Goal: Find specific page/section: Find specific page/section

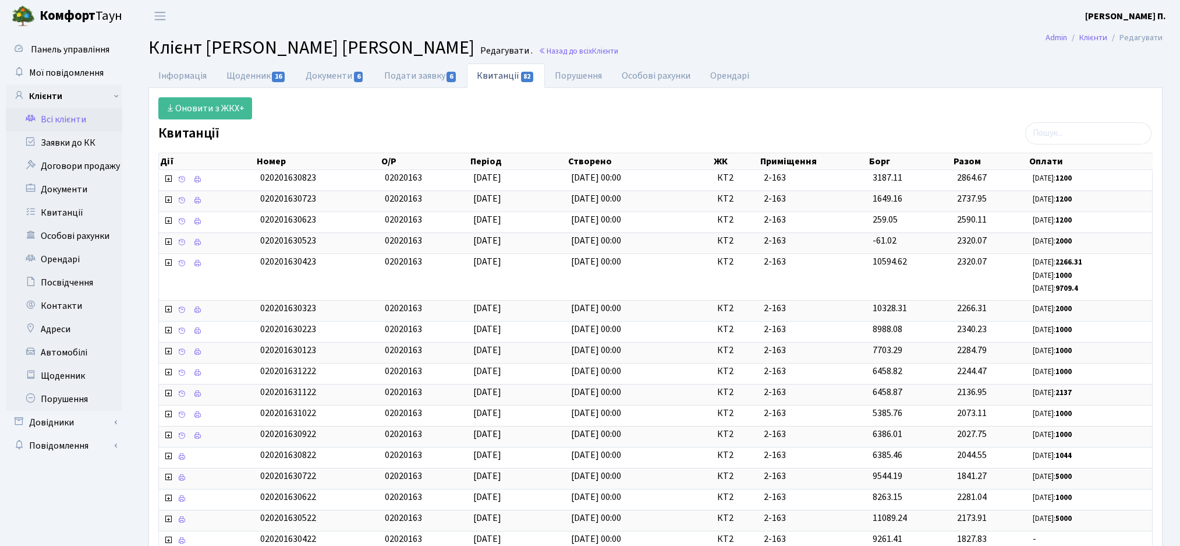
select select "25"
click at [34, 118] on icon at bounding box center [30, 117] width 12 height 11
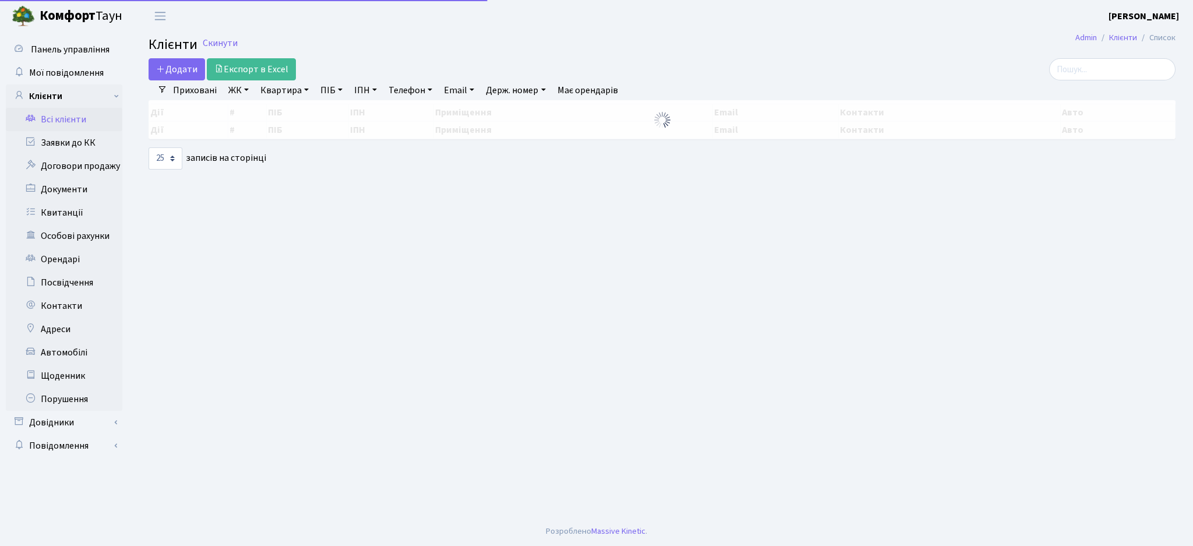
select select "25"
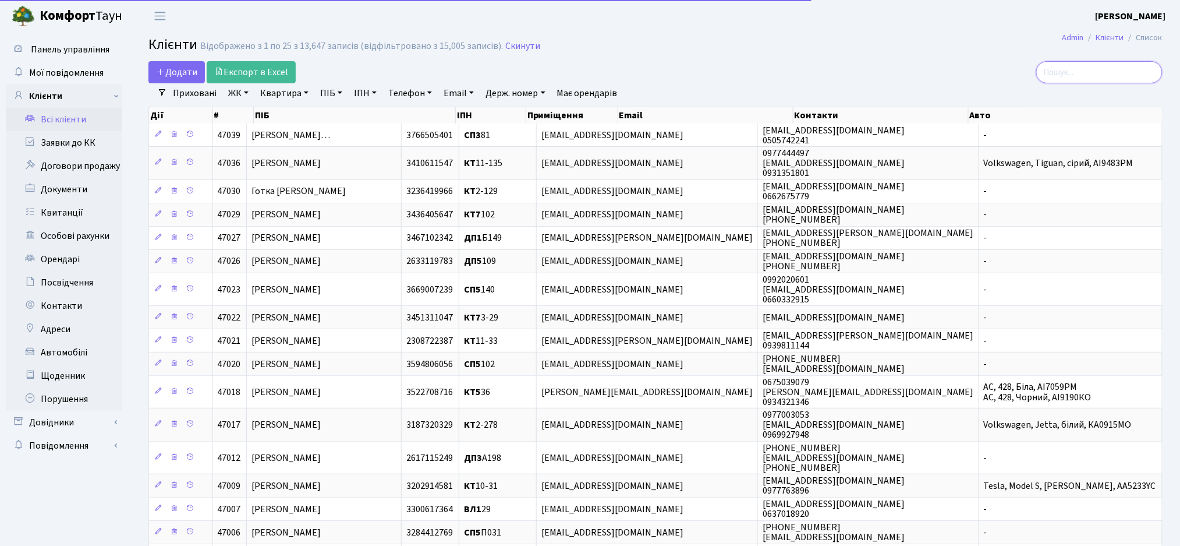
click at [1112, 75] on input "search" at bounding box center [1099, 72] width 126 height 22
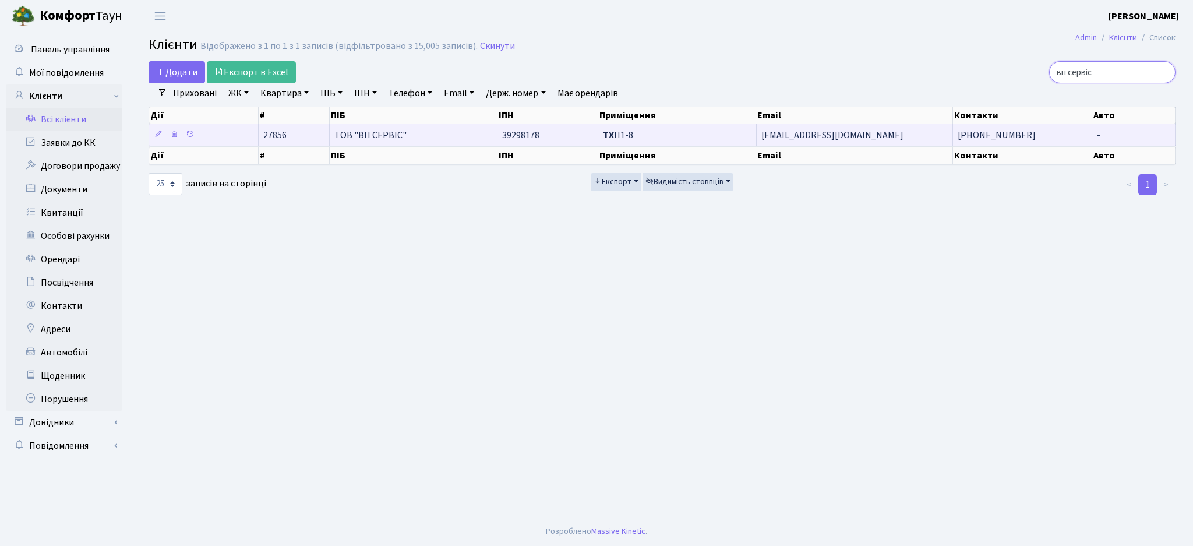
type input "вп сервіс"
click at [451, 133] on td "ТОВ "ВП СЕРВІС"" at bounding box center [414, 134] width 168 height 23
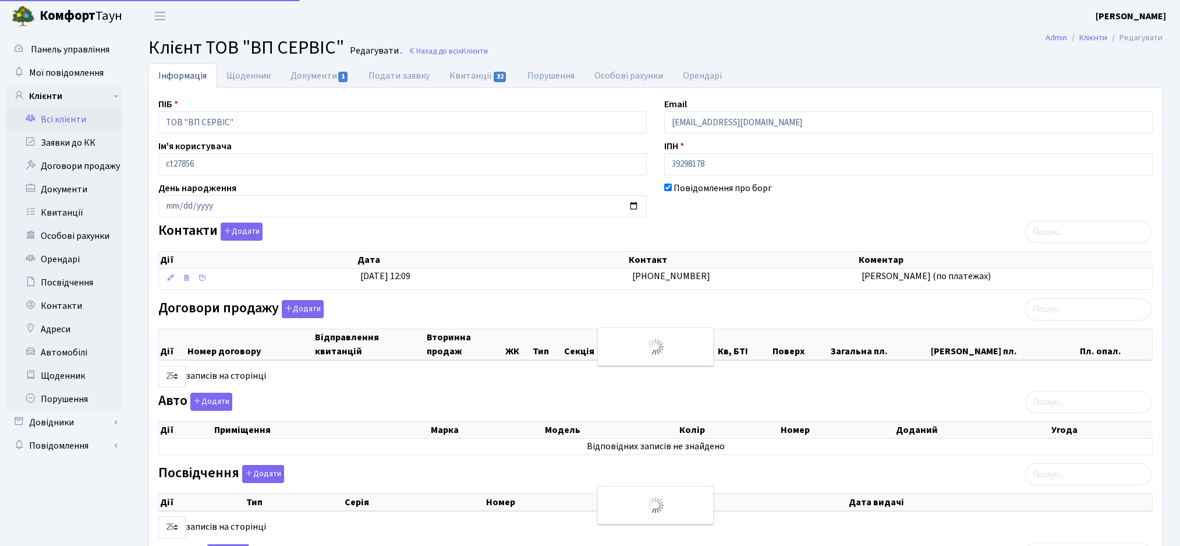
select select "25"
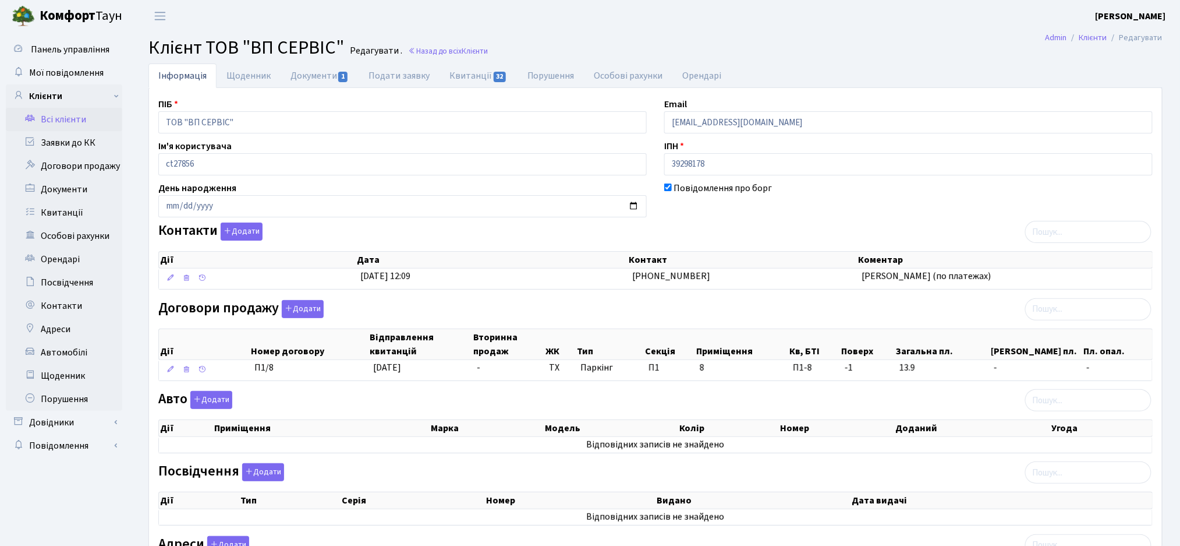
click at [733, 228] on div "Контакти Додати Дії Дата Контакт Коментар Дії Дата Контакт Коментар" at bounding box center [656, 258] width 1012 height 72
click at [66, 123] on link "Всі клієнти" at bounding box center [64, 119] width 116 height 23
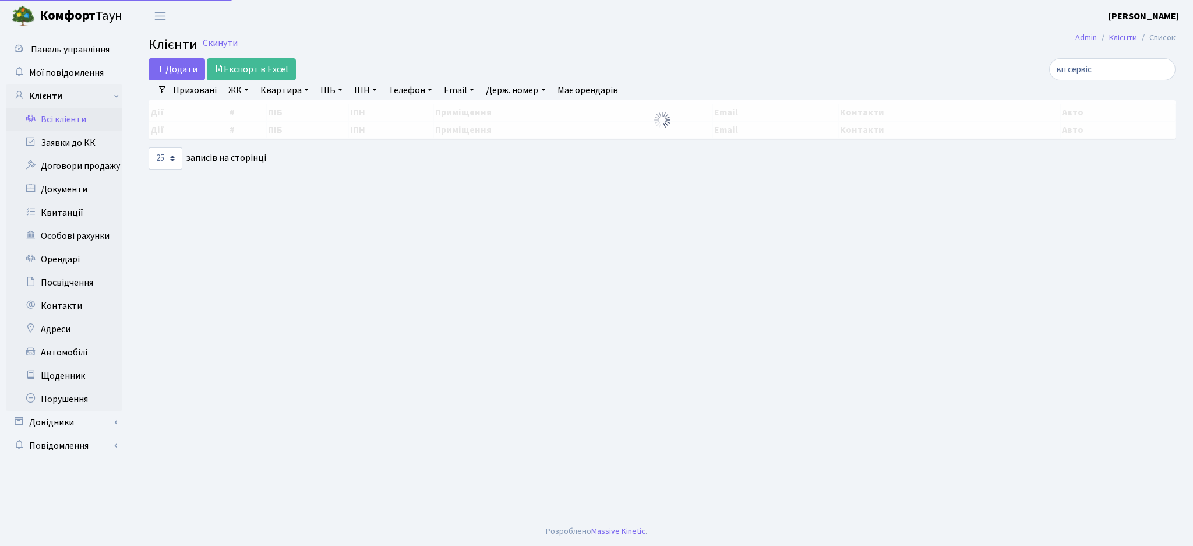
select select "25"
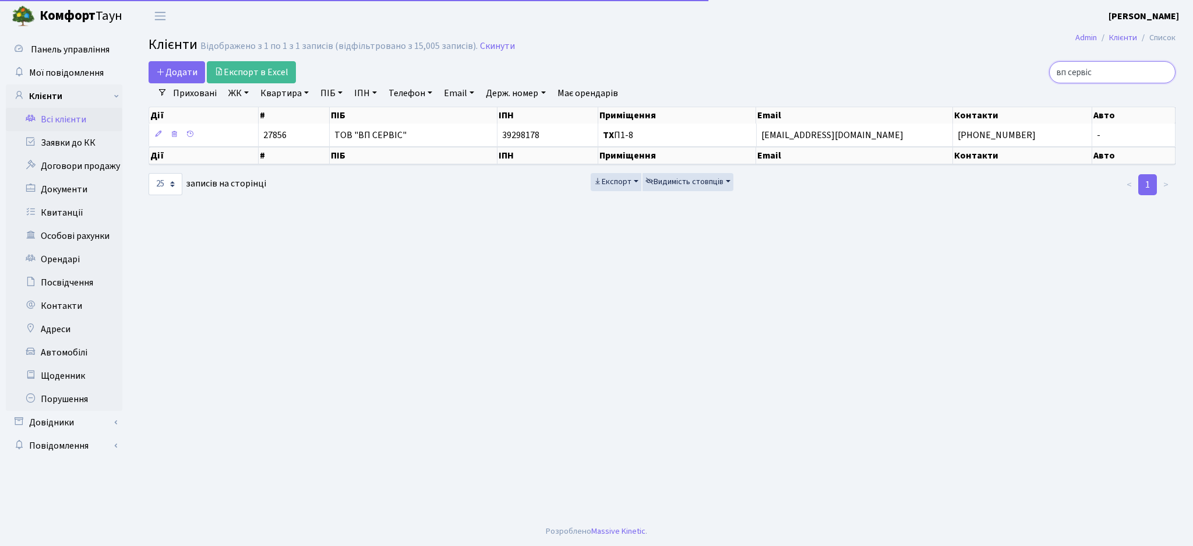
drag, startPoint x: 1041, startPoint y: 69, endPoint x: 925, endPoint y: 87, distance: 117.4
click at [925, 87] on div "Додати Експорт в Excel вп сервіс Фільтри Приховані ЖК ТХ, вул. Ділова, 1/2 КТ, …" at bounding box center [662, 128] width 1044 height 135
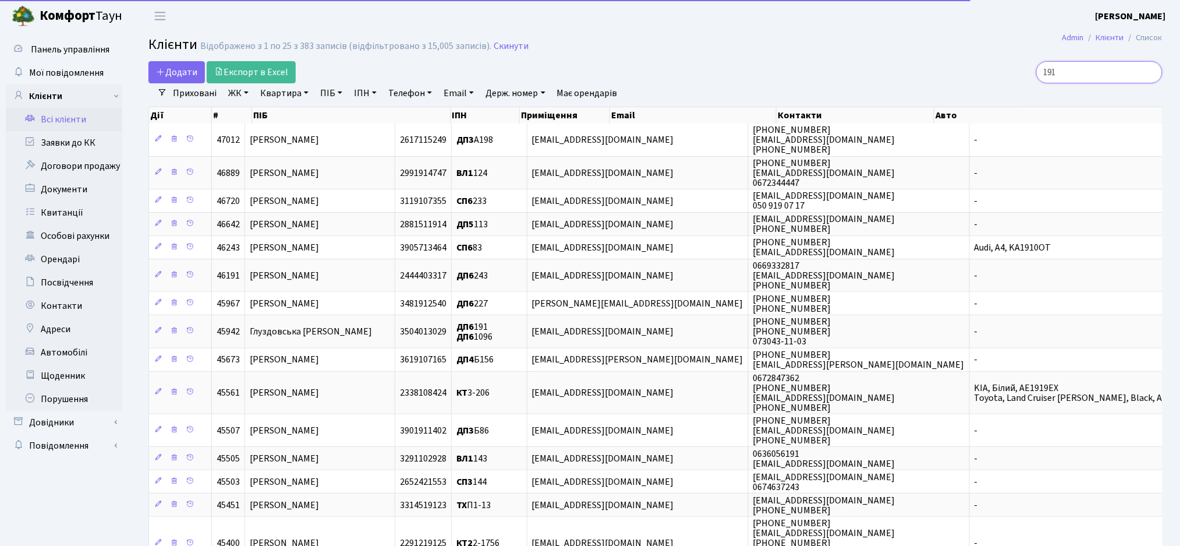
type input "191"
click at [235, 94] on link "ЖК" at bounding box center [239, 93] width 30 height 20
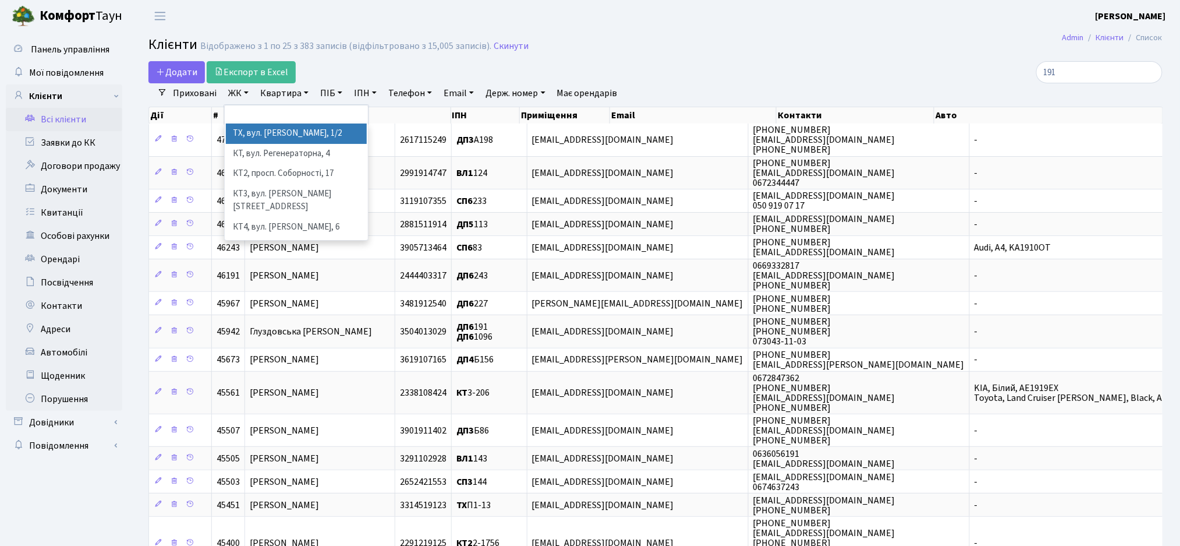
click at [250, 137] on li "ТХ, вул. [PERSON_NAME], 1/2" at bounding box center [296, 133] width 141 height 20
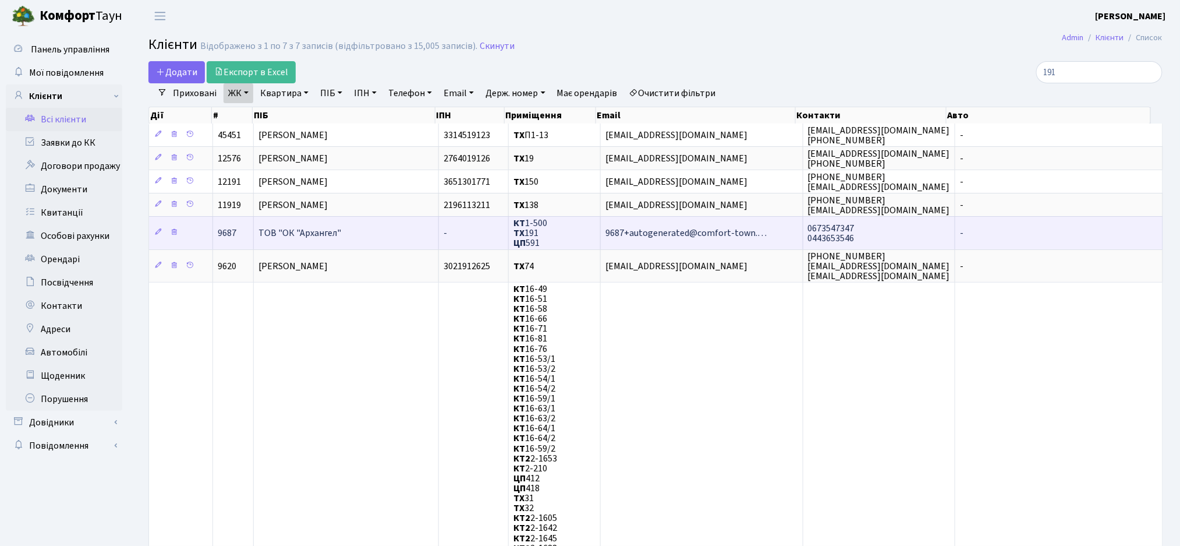
click at [538, 235] on span "КТ 1-500 ТХ 191 ЦП 591" at bounding box center [531, 233] width 34 height 33
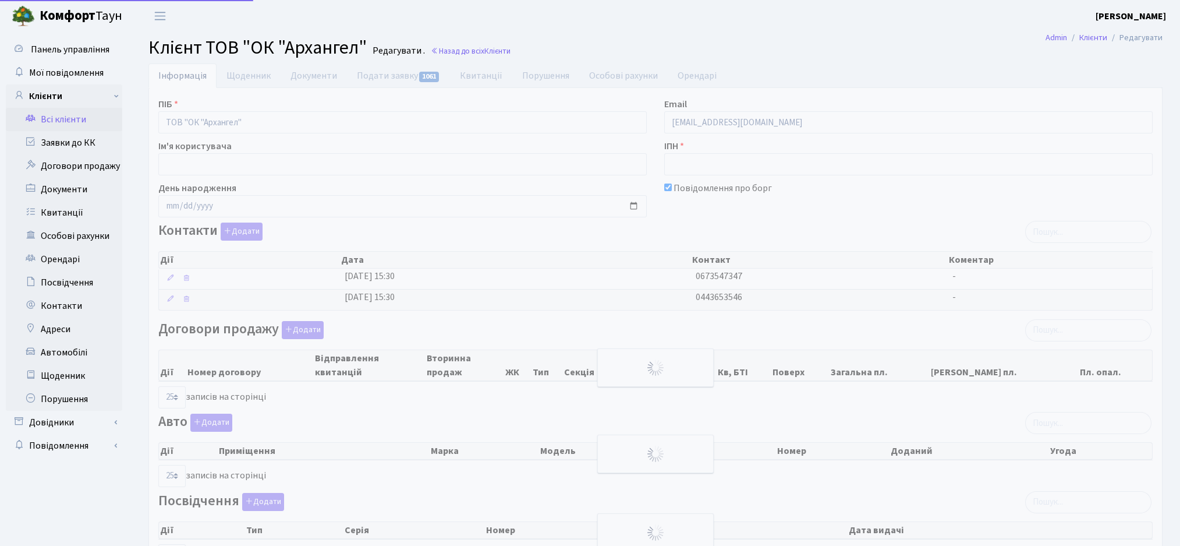
select select "25"
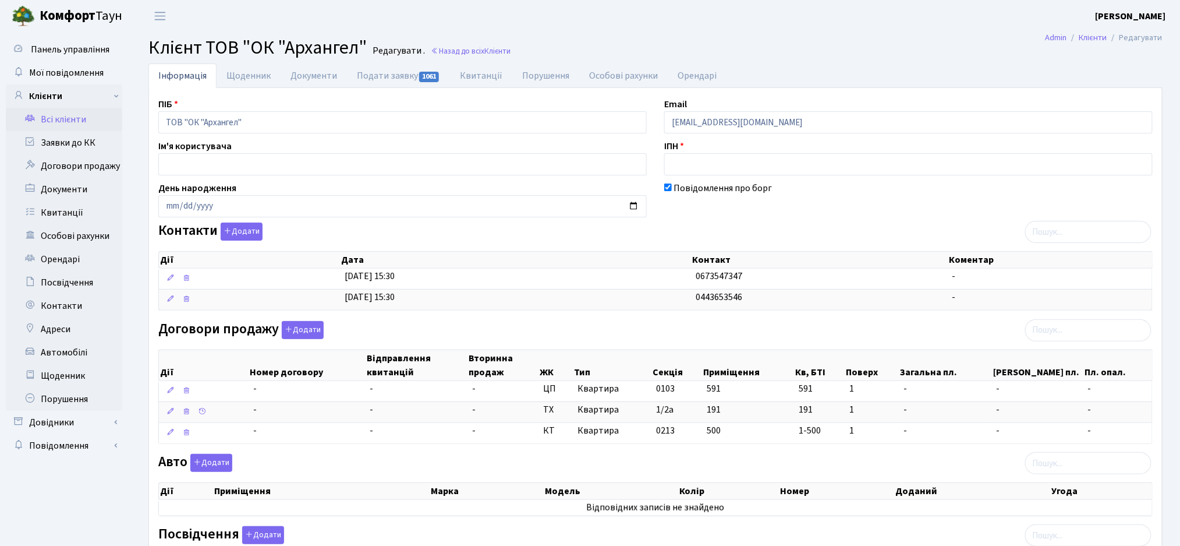
click at [661, 462] on div "Авто Додати Дії Приміщення Марка Модель Колір Номер Доданий Угода Дії" at bounding box center [656, 487] width 1012 height 67
click at [68, 125] on link "Всі клієнти" at bounding box center [64, 119] width 116 height 23
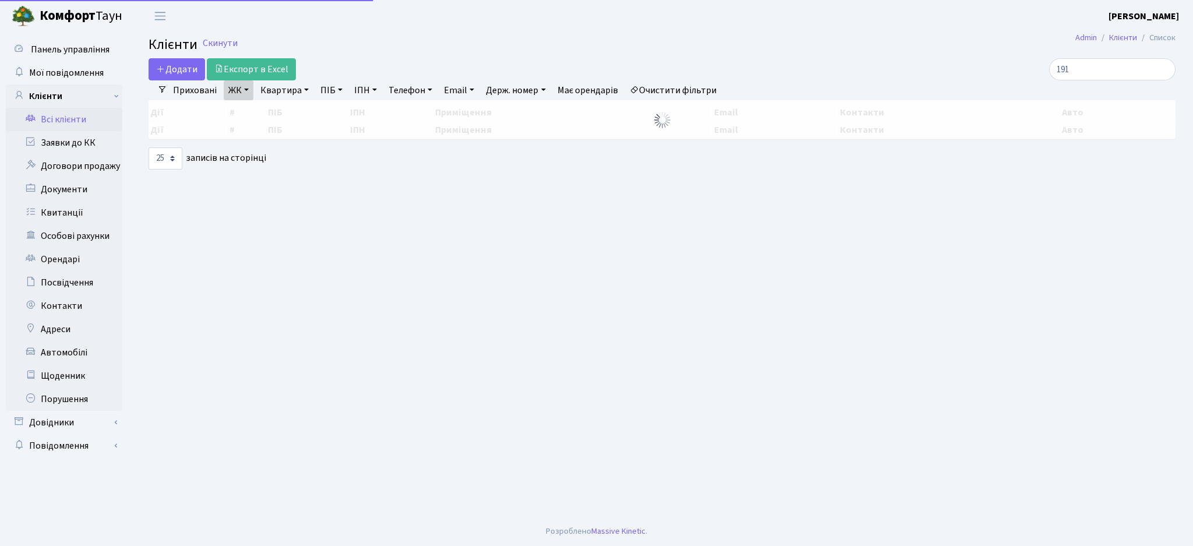
select select "25"
click at [1106, 73] on input "191" at bounding box center [1112, 69] width 126 height 22
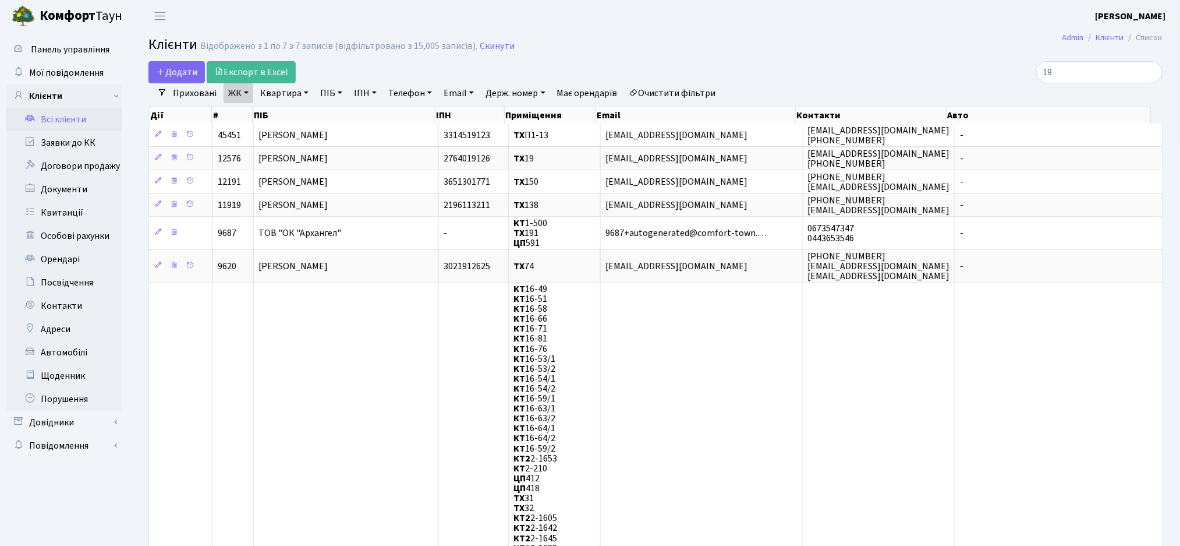
type input "1"
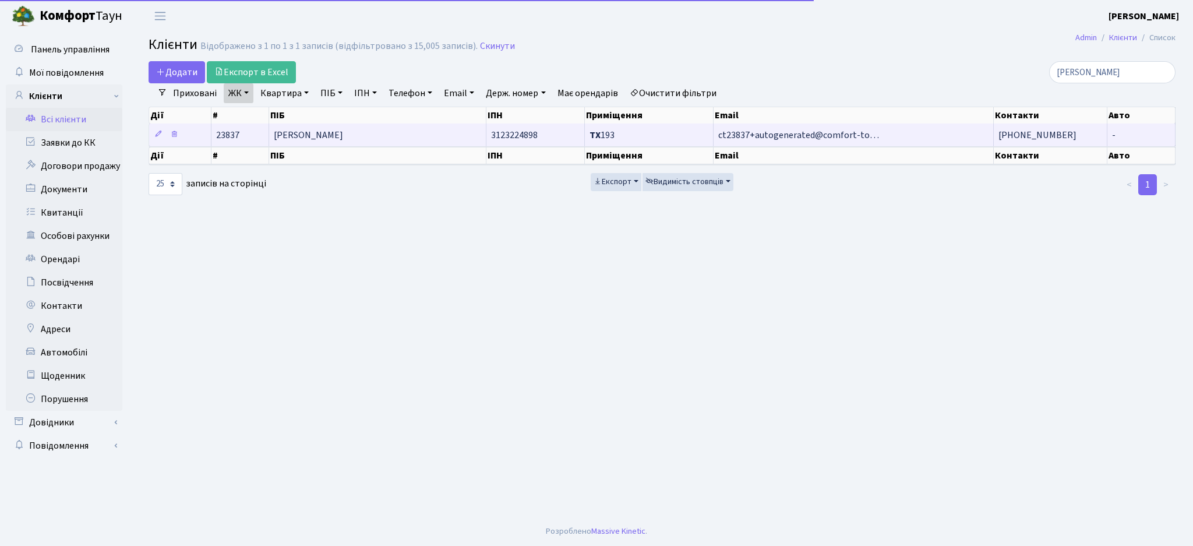
type input "детюк"
click at [765, 141] on span "ct23837+autogenerated@comfort-to…" at bounding box center [798, 135] width 161 height 13
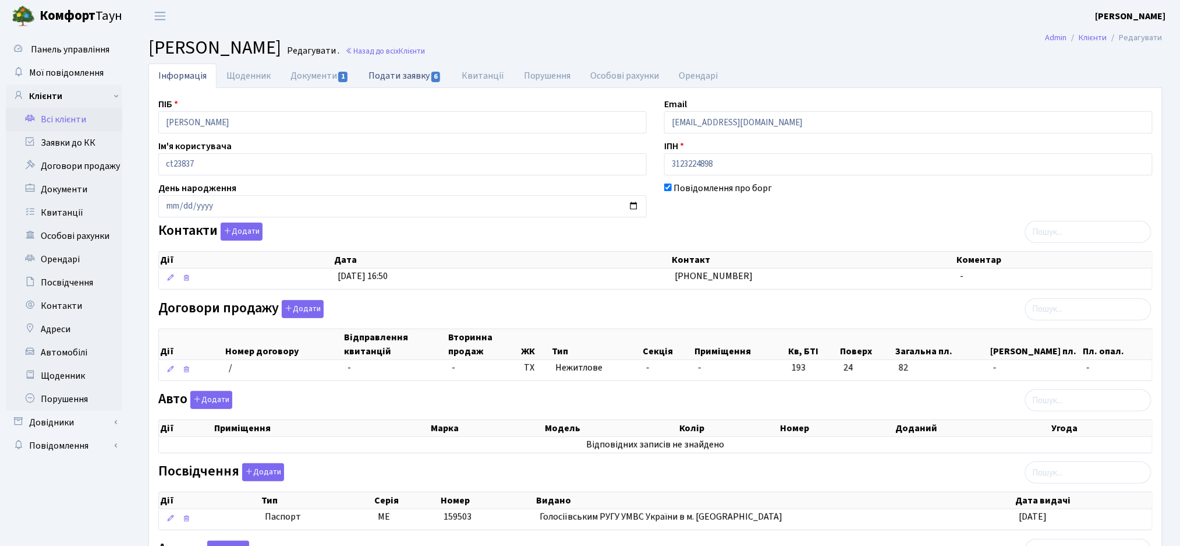
click at [415, 79] on link "Подати заявку 6" at bounding box center [405, 75] width 93 height 24
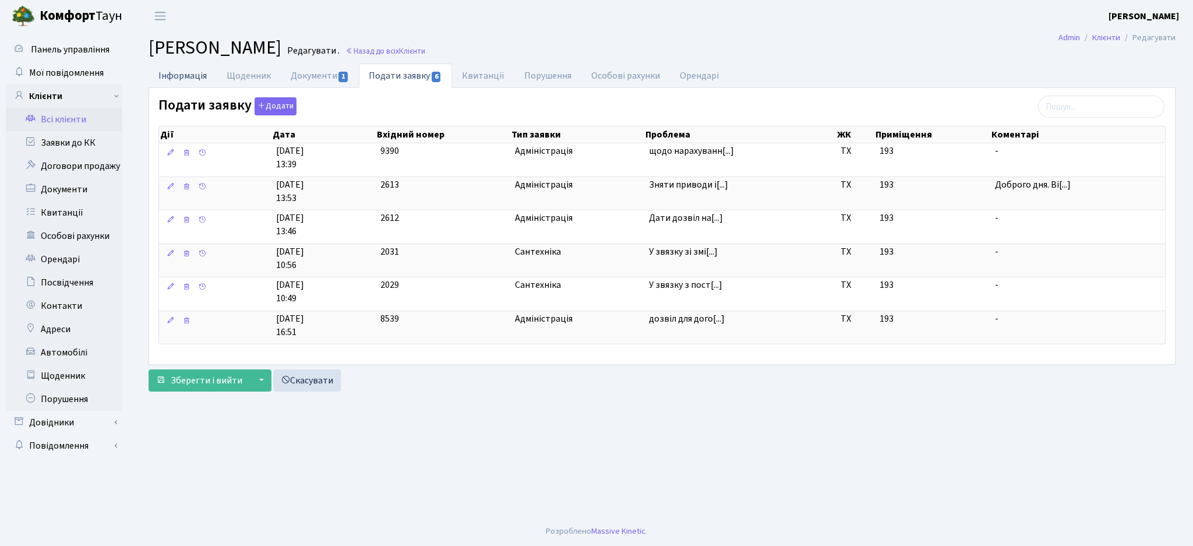
click at [169, 72] on link "Інформація" at bounding box center [182, 75] width 68 height 24
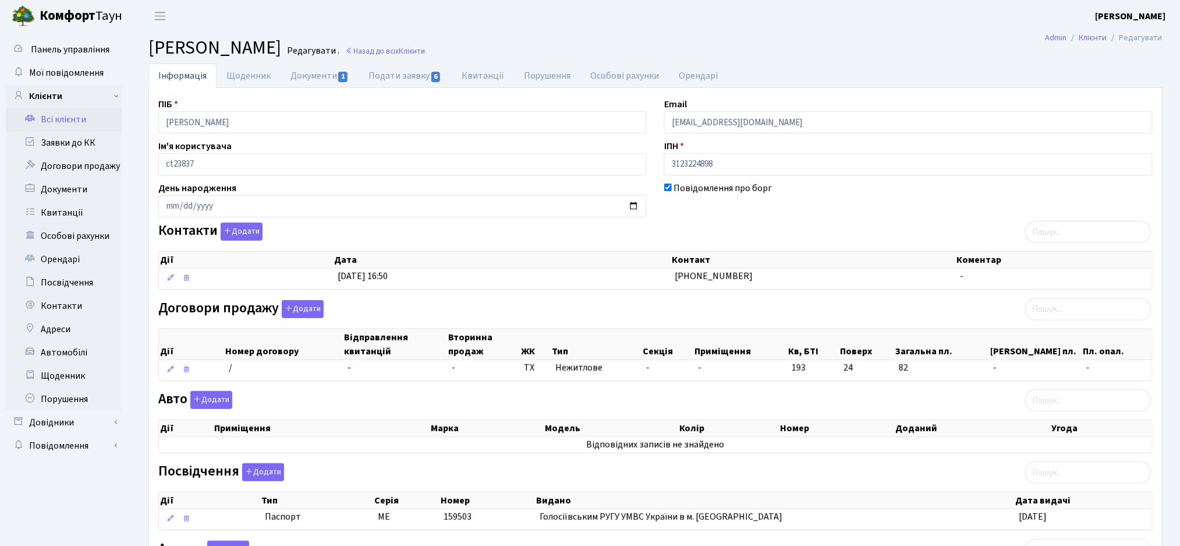
click at [60, 119] on link "Всі клієнти" at bounding box center [64, 119] width 116 height 23
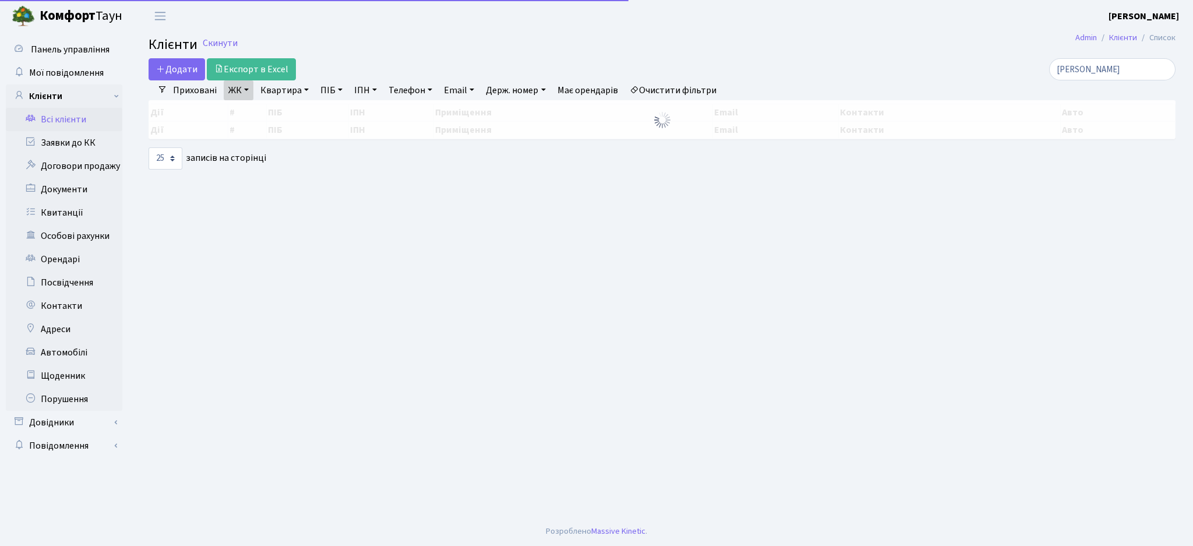
select select "25"
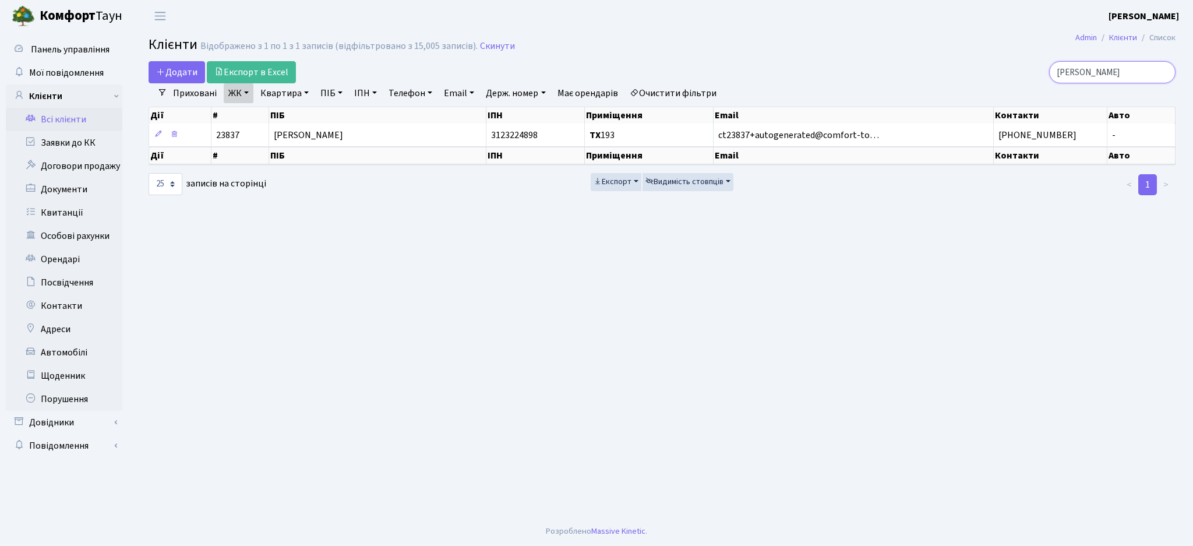
click at [1160, 74] on input "[PERSON_NAME]" at bounding box center [1112, 72] width 126 height 22
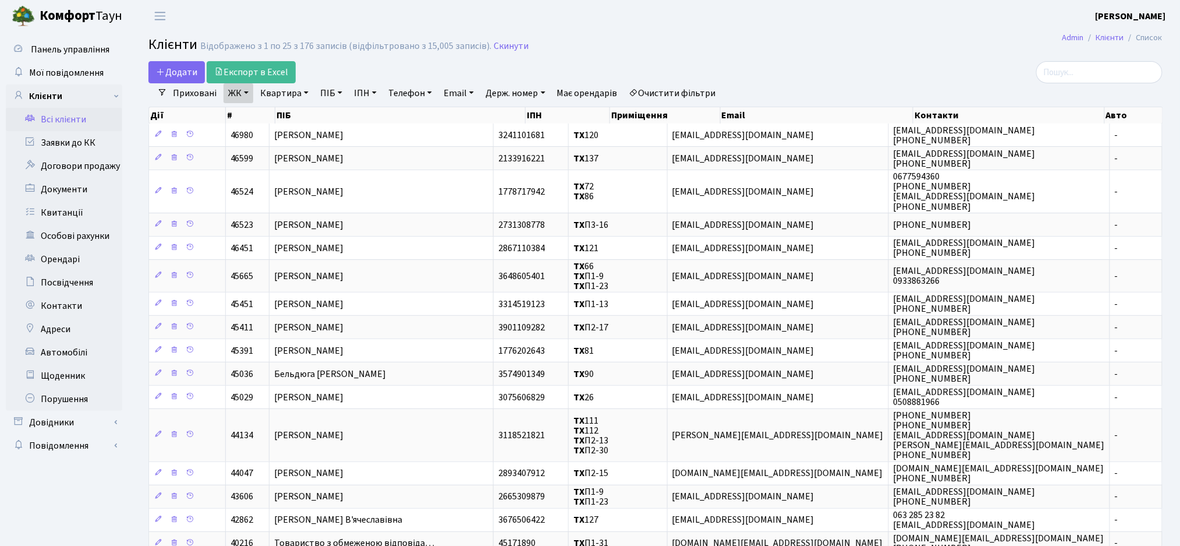
click at [611, 45] on h2 "Клієнти Відображено з 1 по 25 з 176 записів (відфільтровано з 15,005 записів). …" at bounding box center [655, 47] width 1014 height 20
